Goal: Task Accomplishment & Management: Manage account settings

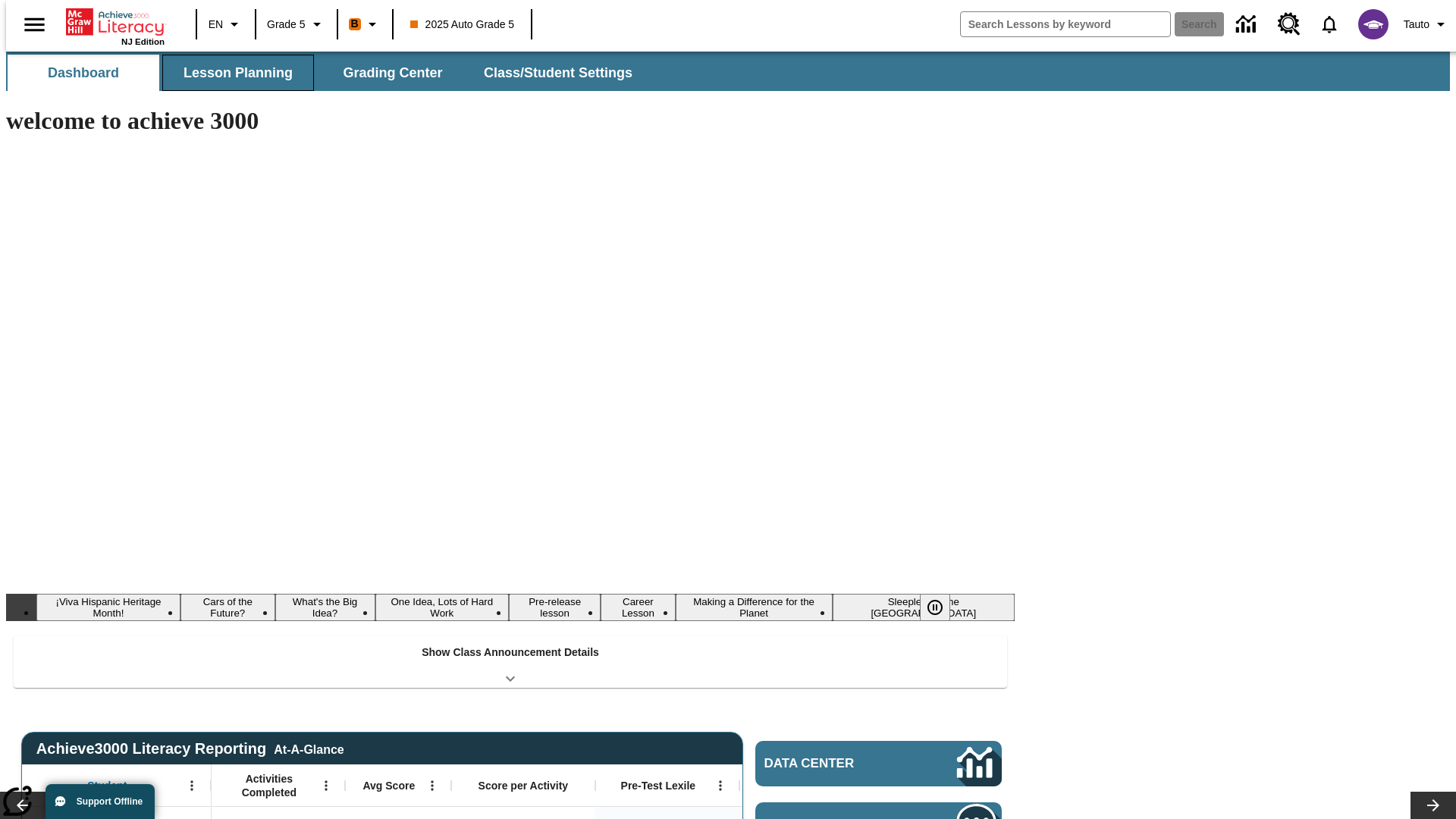
click at [232, 73] on button "Lesson Planning" at bounding box center [238, 73] width 152 height 37
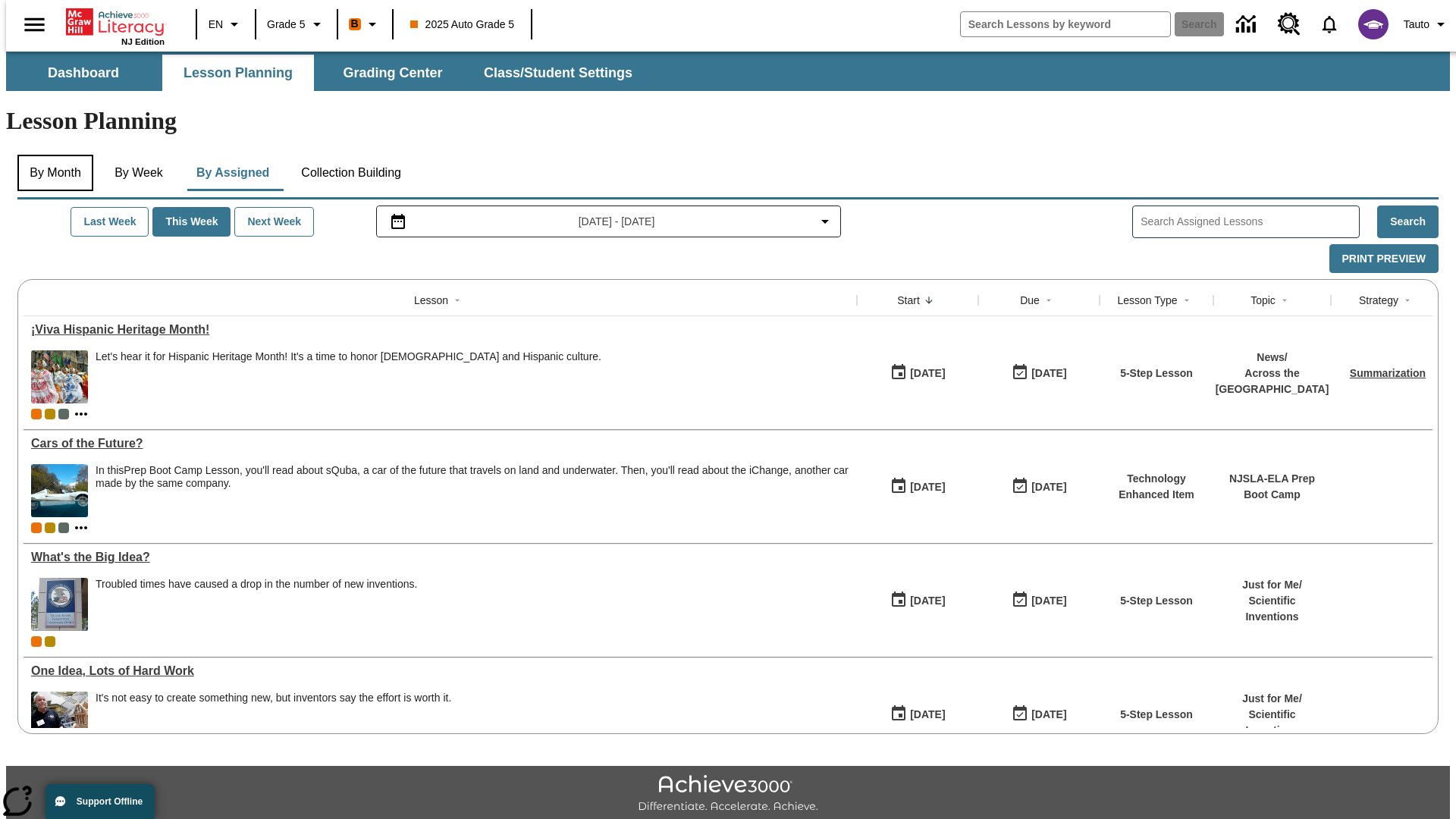
click at [51, 155] on button "By Month" at bounding box center [56, 173] width 76 height 37
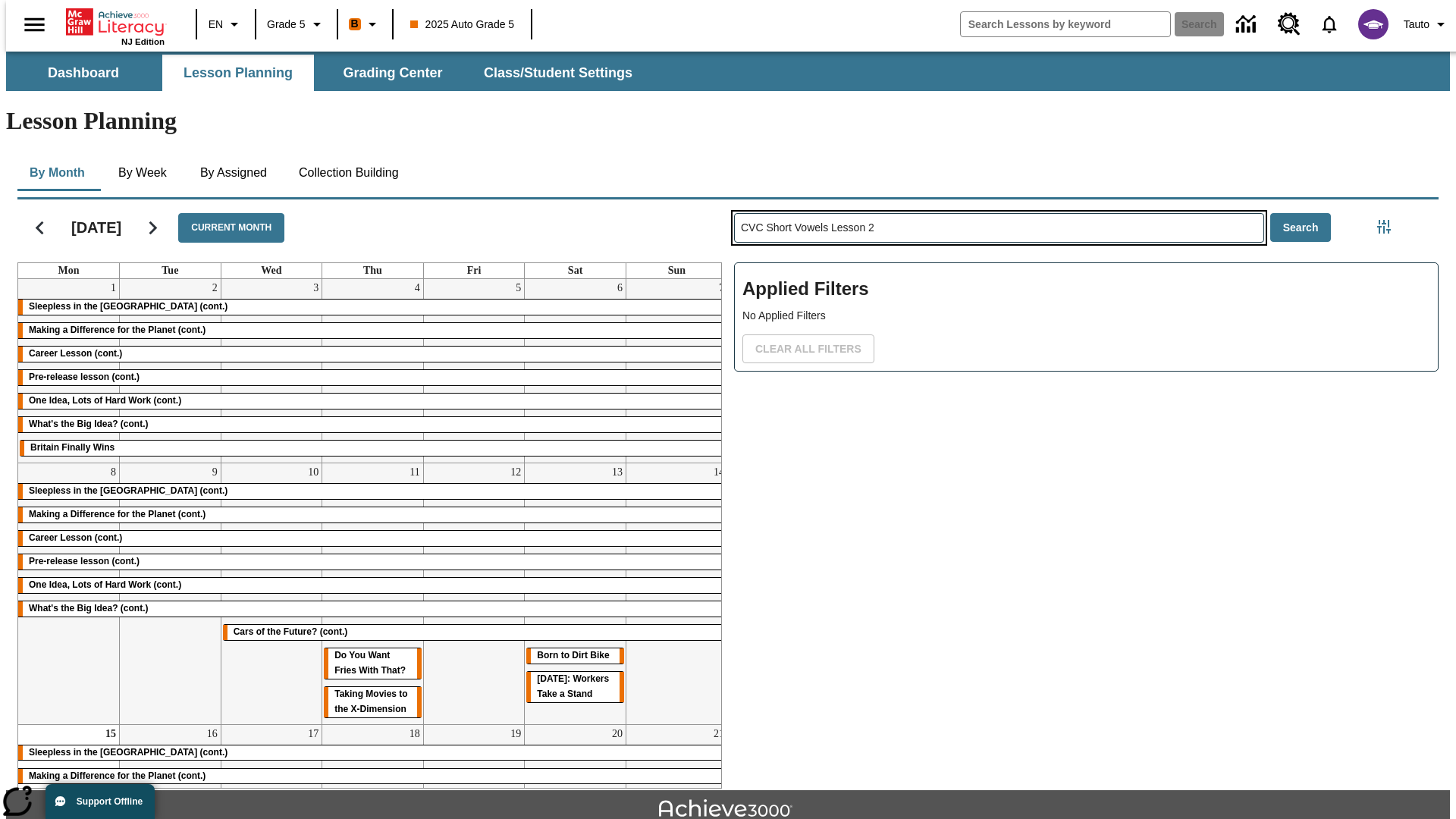
type input "CVC Short Vowels Lesson 2"
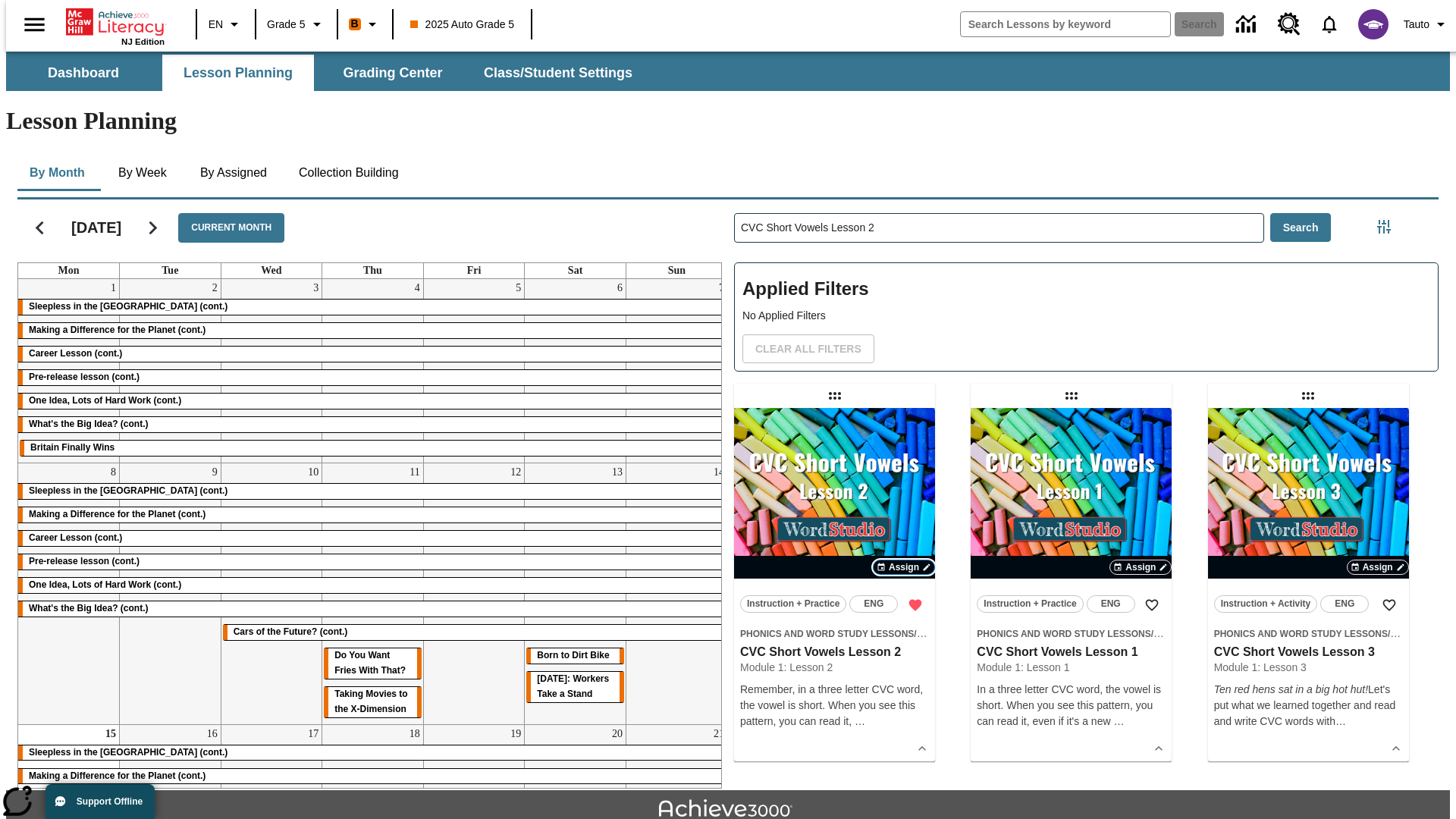
click at [904, 560] on span "Assign" at bounding box center [904, 567] width 30 height 13
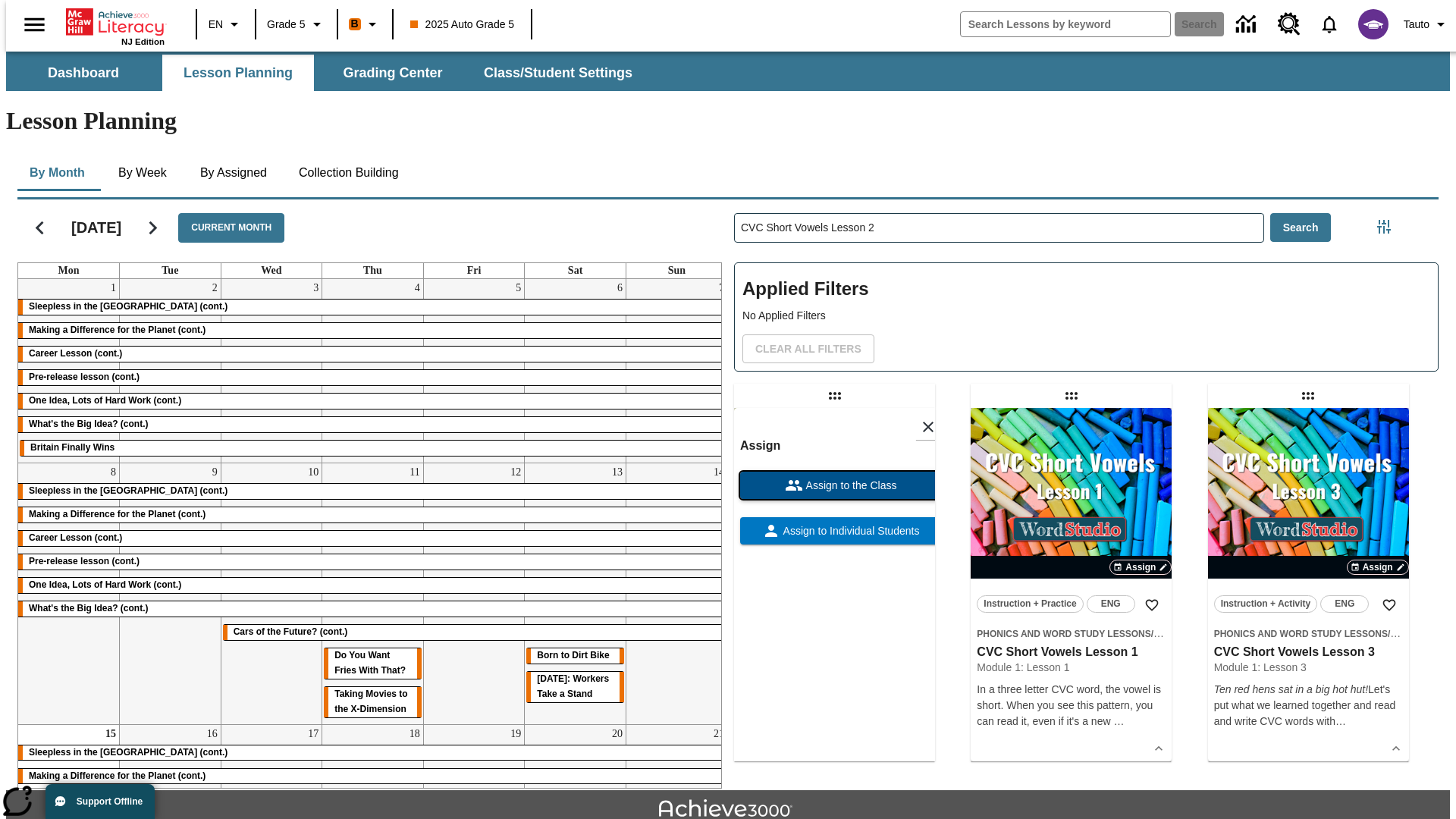
click at [834, 478] on span "Assign to the Class" at bounding box center [850, 486] width 94 height 16
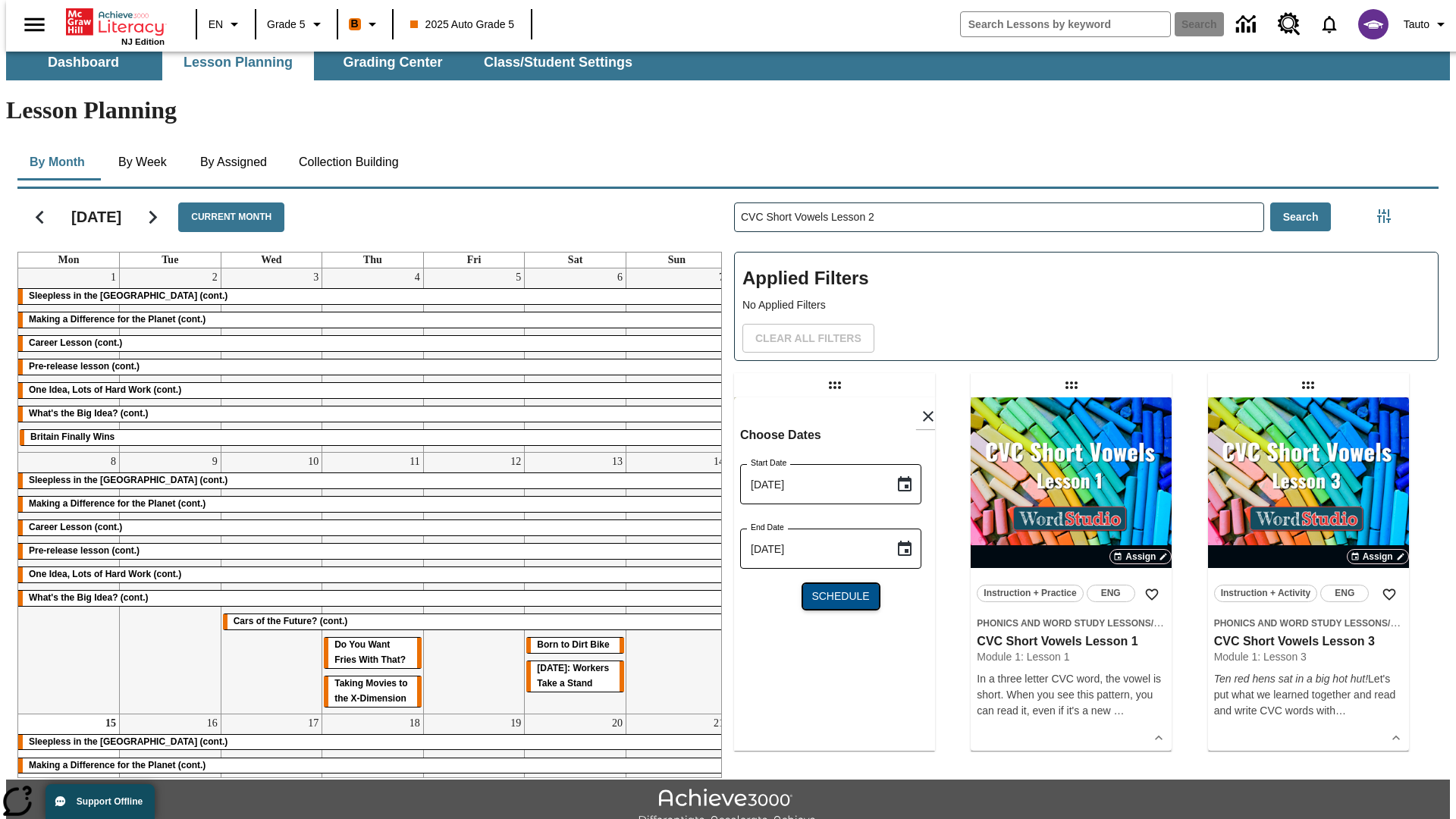
click at [834, 589] on span "Schedule" at bounding box center [840, 597] width 58 height 16
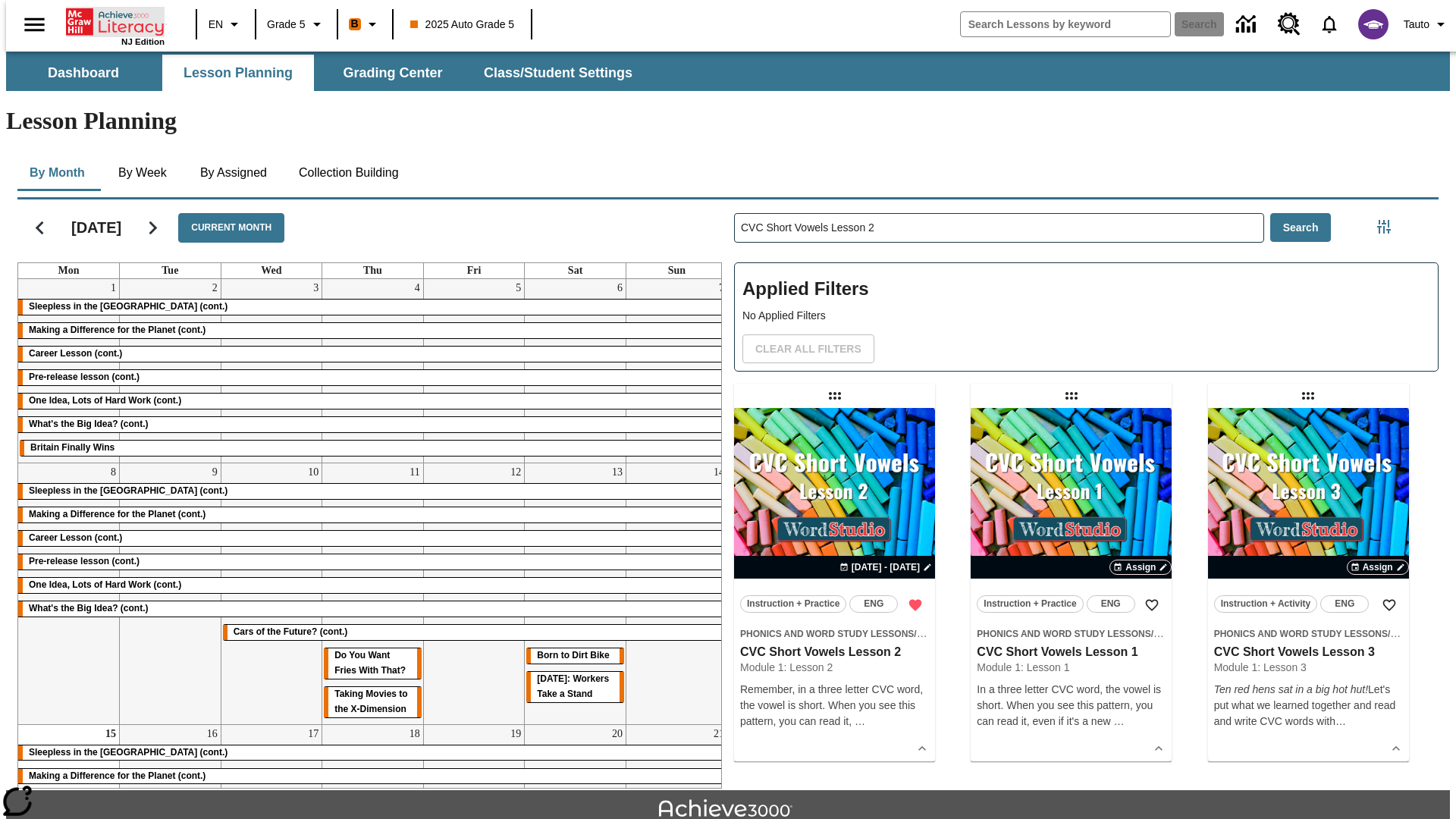
click at [109, 21] on icon "Home" at bounding box center [116, 22] width 101 height 30
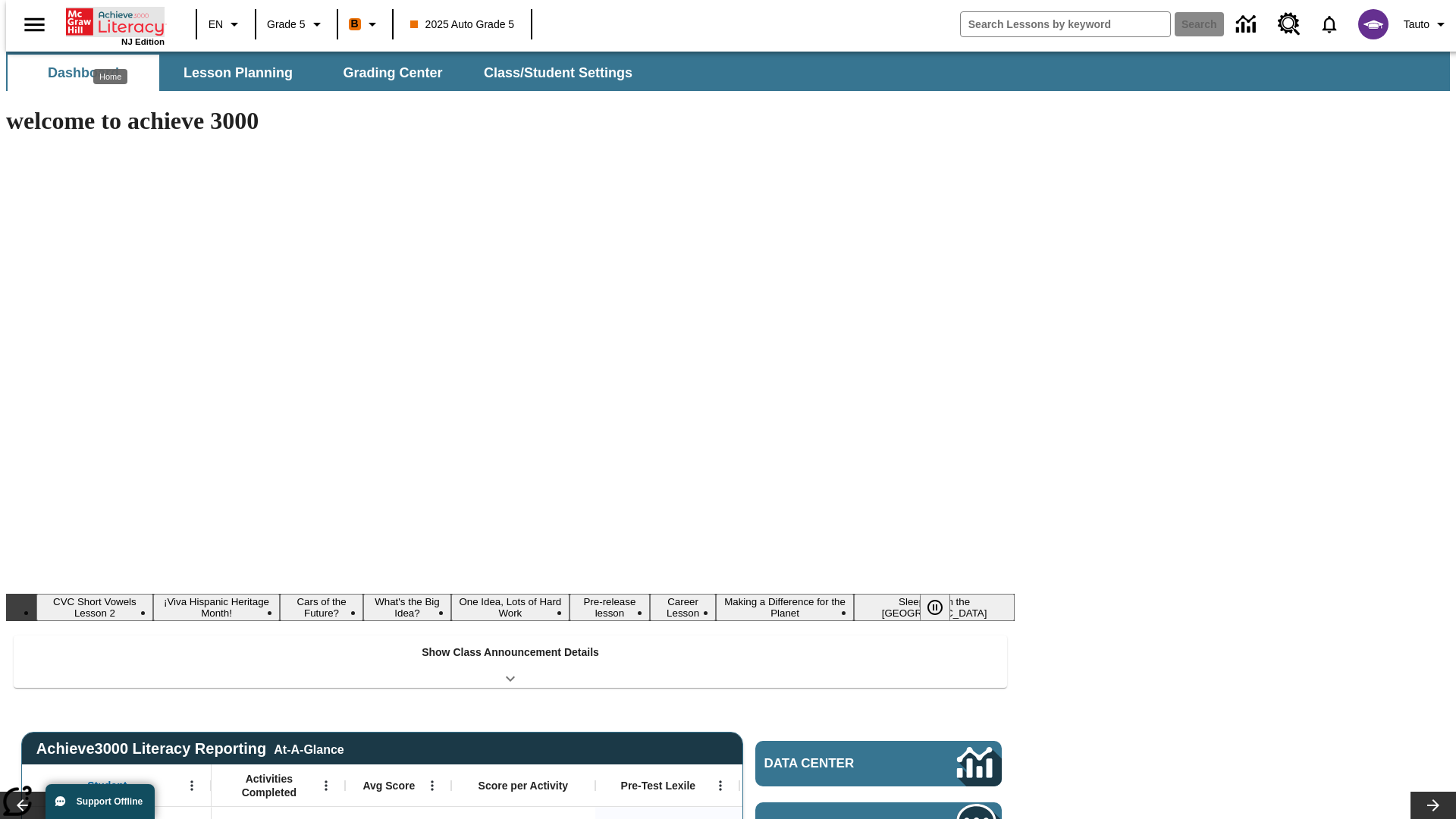
scroll to position [10, 0]
